Goal: Navigation & Orientation: Find specific page/section

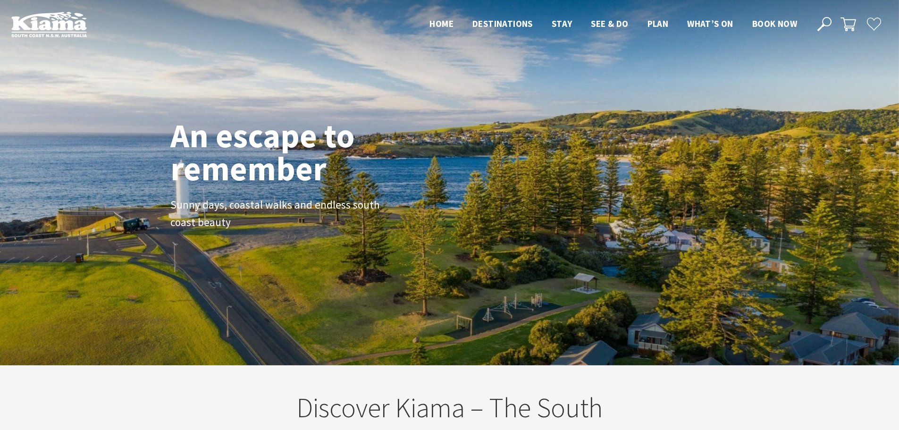
scroll to position [472, 0]
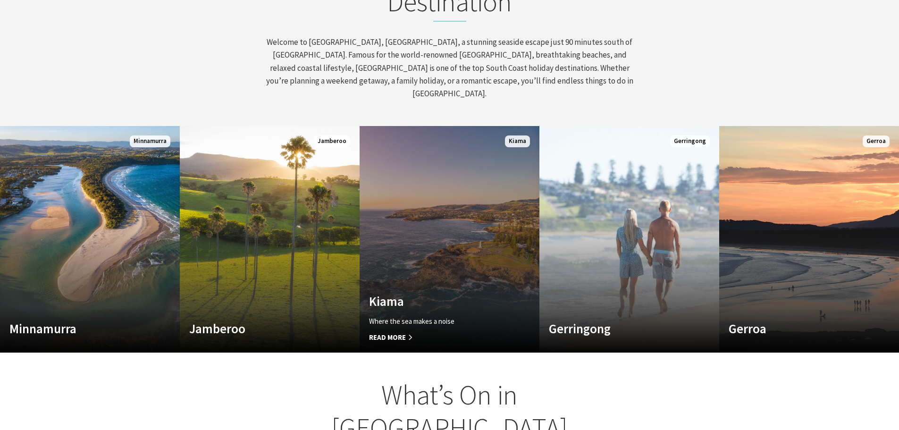
click at [440, 196] on link "Custom Image Used Kiama Where the sea makes a noise Read More Kiama" at bounding box center [449, 239] width 180 height 226
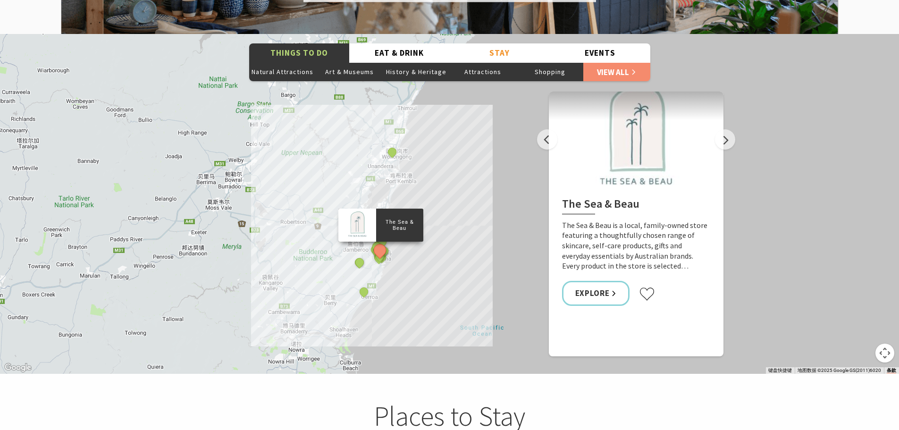
scroll to position [1745, 0]
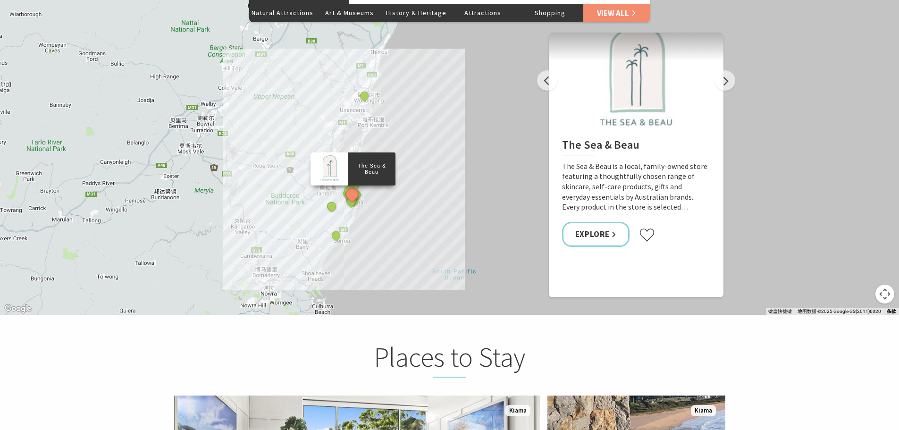
drag, startPoint x: 435, startPoint y: 192, endPoint x: 407, endPoint y: 194, distance: 28.4
click at [407, 194] on div "The Sea & Beau Hoddles Track, Kiama Kiama Ceramic Art Studio - Teaching and Mak…" at bounding box center [449, 145] width 899 height 340
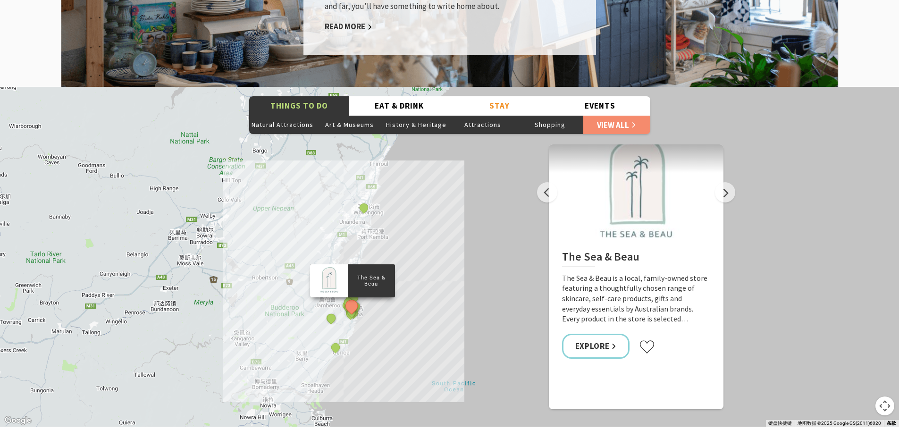
scroll to position [1698, 0]
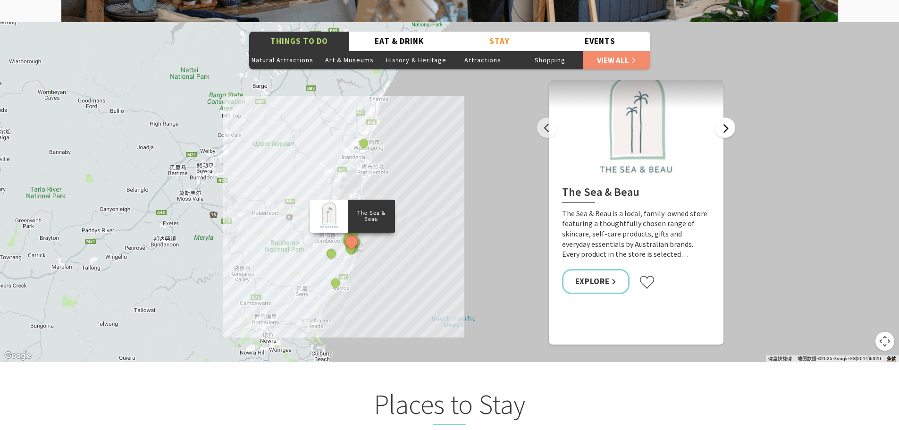
click at [718, 117] on button "Next" at bounding box center [725, 127] width 20 height 20
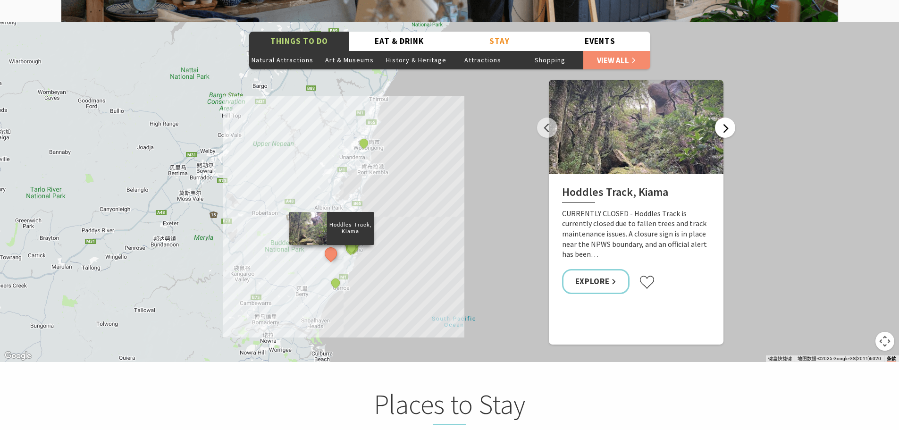
click at [722, 117] on button "Next" at bounding box center [725, 127] width 20 height 20
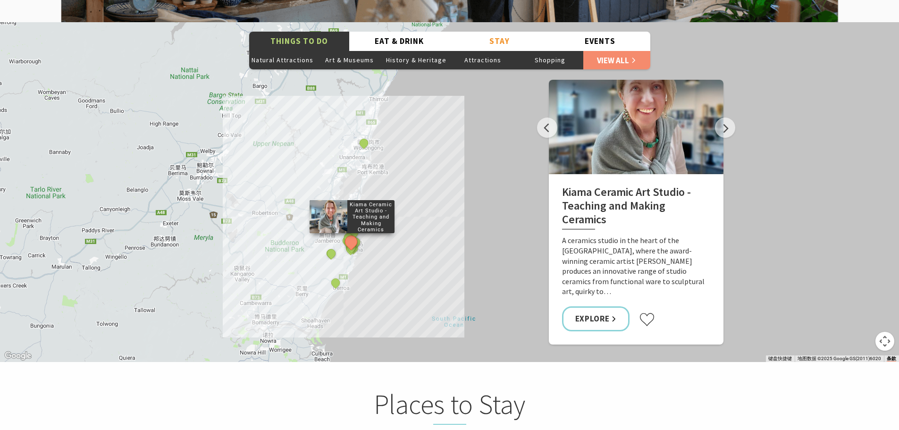
click at [466, 114] on div "The Sea & Beau Hoddles Track, Kiama Kiama Ceramic Art Studio - Teaching and Mak…" at bounding box center [449, 192] width 899 height 340
click at [885, 332] on button "地图镜头控件" at bounding box center [884, 341] width 19 height 19
click at [869, 284] on button "放大" at bounding box center [860, 293] width 19 height 19
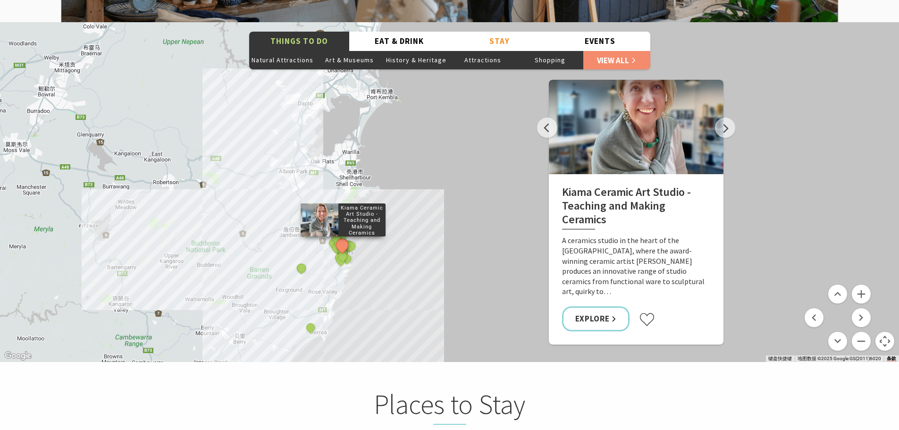
drag, startPoint x: 422, startPoint y: 272, endPoint x: 508, endPoint y: 222, distance: 99.6
click at [508, 222] on div "The Sea & Beau Hoddles Track, Kiama Kiama Ceramic Art Studio - Teaching and Mak…" at bounding box center [449, 192] width 899 height 340
click at [417, 229] on div "The Sea & Beau Hoddles Track, Kiama Kiama Ceramic Art Studio - Teaching and Mak…" at bounding box center [449, 192] width 899 height 340
click at [859, 284] on button "放大" at bounding box center [860, 293] width 19 height 19
